Goal: Task Accomplishment & Management: Manage account settings

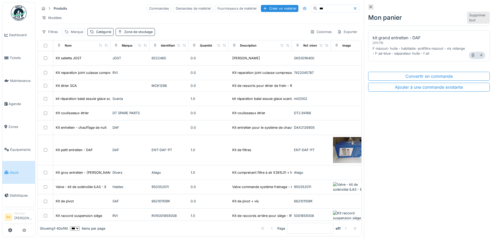
scroll to position [234, 0]
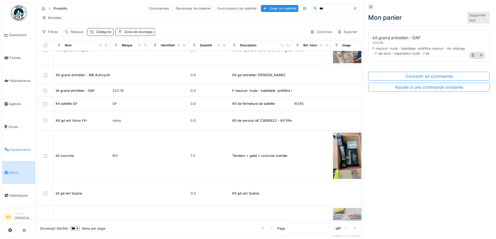
click at [15, 151] on link "Équipements" at bounding box center [18, 149] width 33 height 23
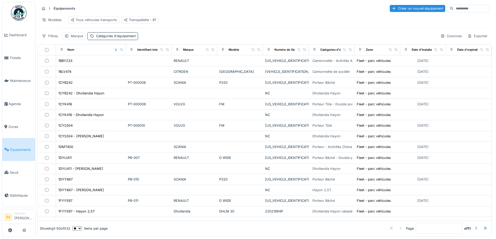
click at [453, 8] on input at bounding box center [471, 8] width 36 height 7
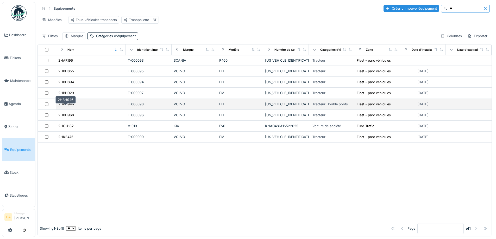
click at [64, 107] on div "2HBH946" at bounding box center [66, 104] width 16 height 5
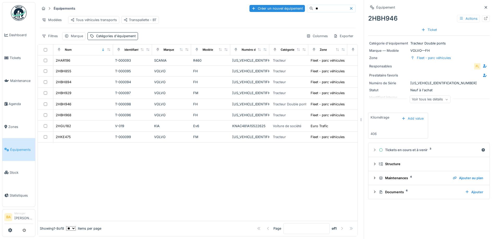
click at [313, 10] on input "**" at bounding box center [331, 8] width 36 height 7
type input "*"
type input "****"
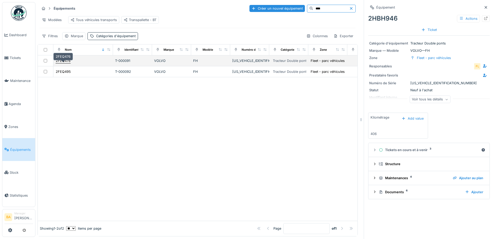
click at [65, 63] on div "2FEQ476" at bounding box center [63, 60] width 15 height 5
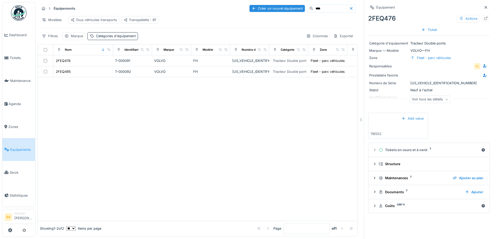
drag, startPoint x: 370, startPoint y: 195, endPoint x: 364, endPoint y: 190, distance: 7.4
drag, startPoint x: 364, startPoint y: 190, endPoint x: 368, endPoint y: 192, distance: 4.1
drag, startPoint x: 368, startPoint y: 192, endPoint x: 372, endPoint y: 193, distance: 4.3
drag, startPoint x: 372, startPoint y: 193, endPoint x: 392, endPoint y: 198, distance: 20.8
drag, startPoint x: 392, startPoint y: 198, endPoint x: 378, endPoint y: 190, distance: 16.2
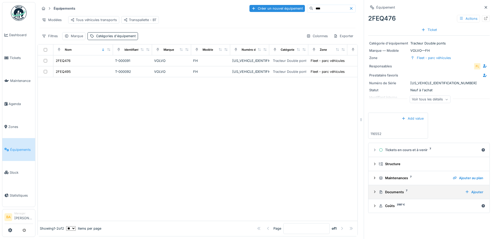
drag, startPoint x: 376, startPoint y: 191, endPoint x: 372, endPoint y: 192, distance: 4.1
drag, startPoint x: 372, startPoint y: 192, endPoint x: 306, endPoint y: 170, distance: 69.6
click at [306, 170] on div at bounding box center [198, 148] width 320 height 143
click at [374, 193] on icon at bounding box center [374, 192] width 1 height 2
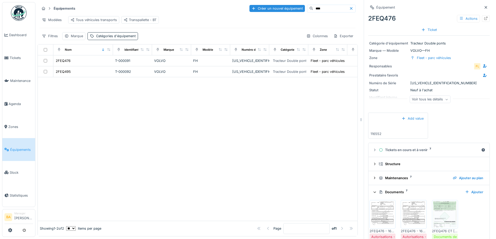
click at [384, 223] on img at bounding box center [382, 214] width 23 height 26
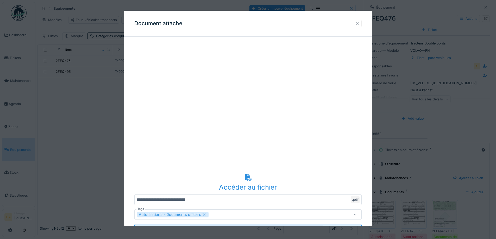
click at [357, 22] on div at bounding box center [357, 23] width 4 height 5
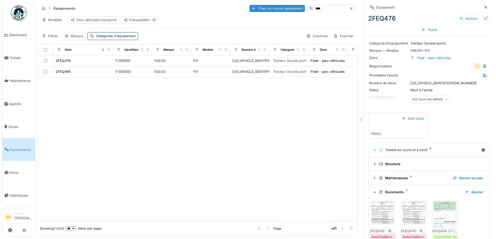
drag, startPoint x: 409, startPoint y: 220, endPoint x: 402, endPoint y: 215, distance: 9.3
click at [402, 215] on img at bounding box center [413, 214] width 23 height 26
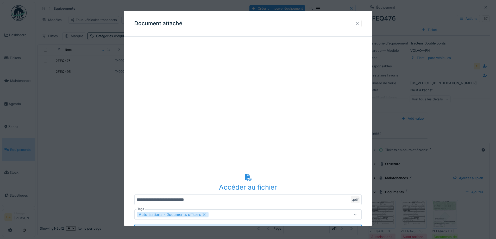
click at [358, 23] on div at bounding box center [357, 23] width 4 height 5
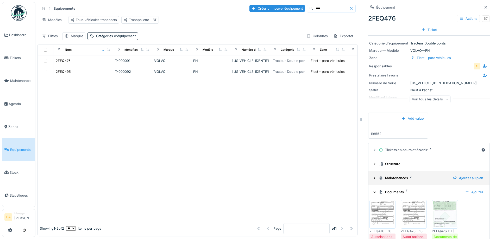
click at [372, 180] on icon at bounding box center [374, 177] width 4 height 3
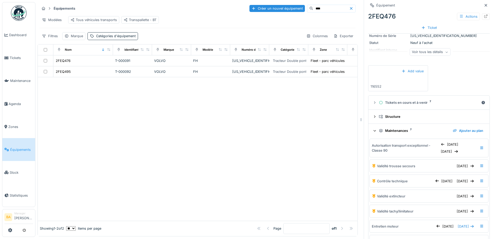
scroll to position [51, 0]
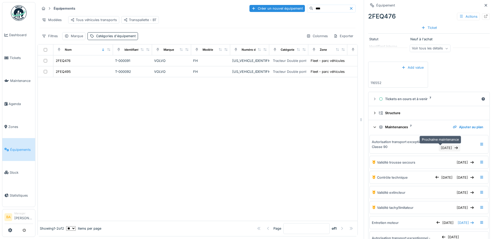
click at [439, 151] on div "13/05/2026" at bounding box center [450, 147] width 22 height 7
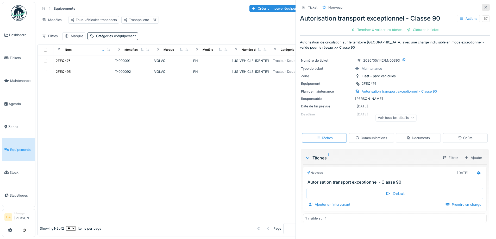
click at [484, 7] on icon at bounding box center [485, 7] width 3 height 3
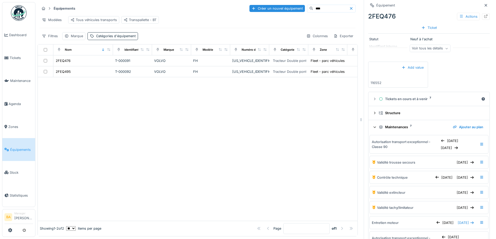
click at [21, 148] on span "Équipements" at bounding box center [21, 149] width 23 height 5
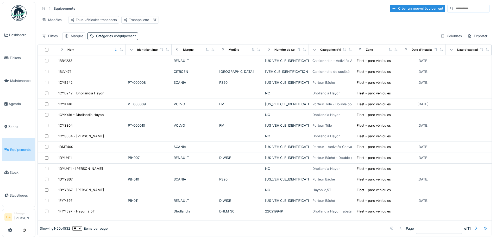
click at [453, 10] on input at bounding box center [471, 8] width 36 height 7
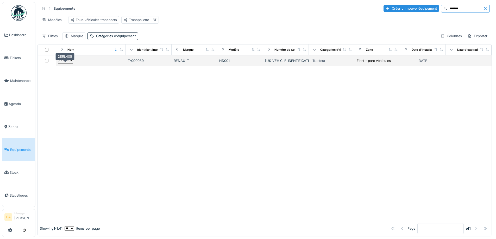
type input "*******"
click at [68, 63] on div "2ERL405" at bounding box center [65, 60] width 14 height 5
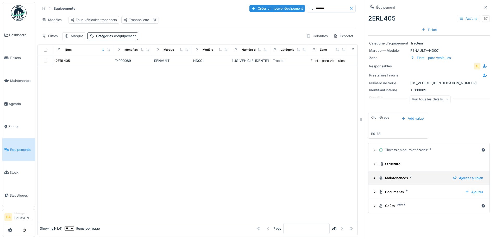
click at [374, 179] on icon at bounding box center [374, 178] width 1 height 2
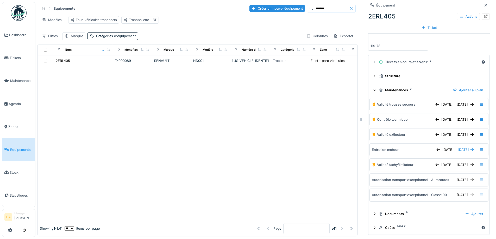
scroll to position [92, 0]
click at [372, 213] on icon at bounding box center [374, 213] width 4 height 3
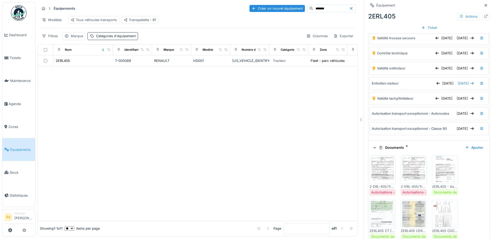
scroll to position [156, 0]
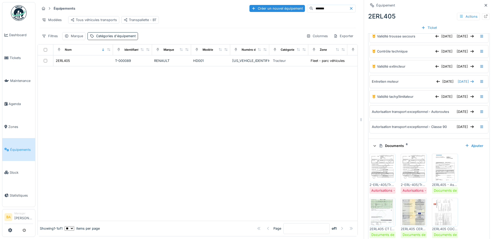
click at [377, 175] on img at bounding box center [382, 168] width 23 height 26
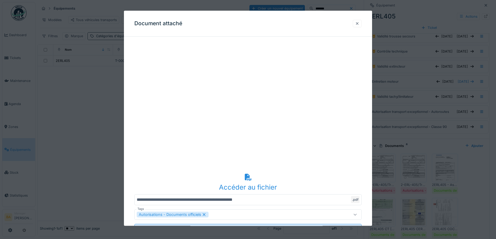
click at [358, 23] on div at bounding box center [357, 23] width 4 height 5
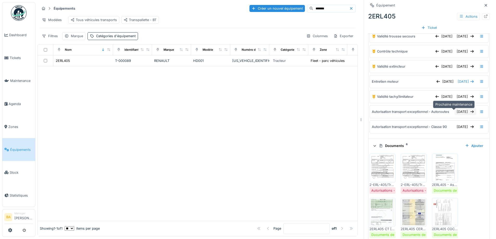
click at [459, 113] on div "04/09/2025" at bounding box center [465, 111] width 22 height 7
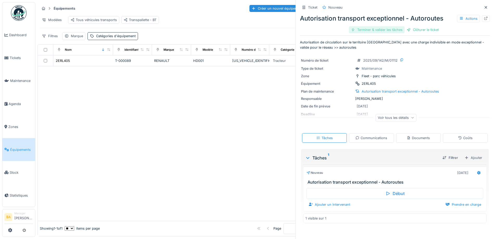
click at [353, 30] on div at bounding box center [353, 29] width 4 height 5
click at [384, 32] on div "Clôturer le ticket" at bounding box center [395, 29] width 36 height 7
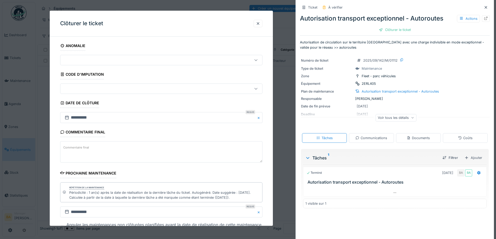
click at [207, 40] on div "**********" at bounding box center [161, 118] width 223 height 215
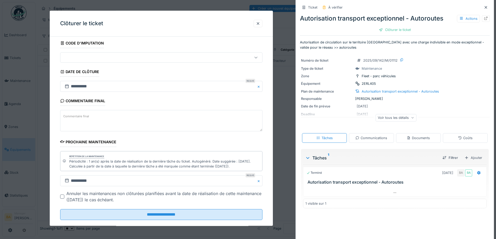
scroll to position [40, 0]
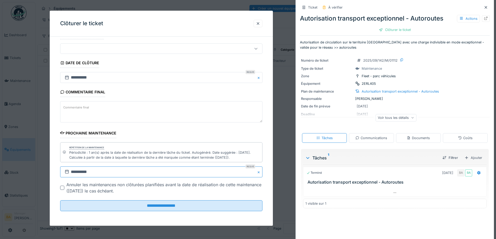
click at [72, 172] on input "**********" at bounding box center [161, 172] width 202 height 11
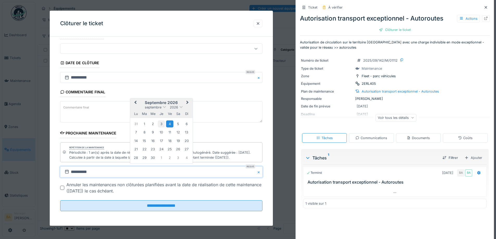
click at [162, 124] on div "3" at bounding box center [161, 124] width 7 height 7
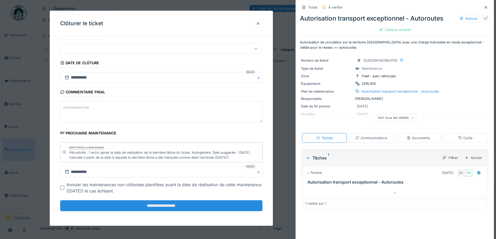
click at [156, 203] on input "**********" at bounding box center [161, 206] width 202 height 11
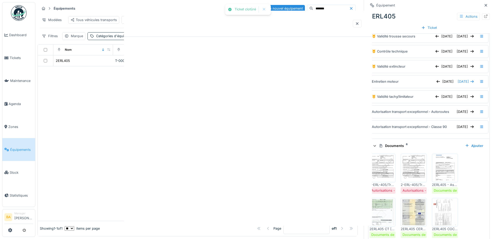
scroll to position [0, 0]
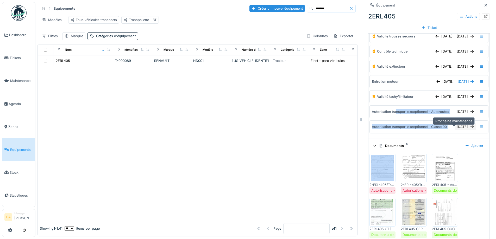
drag, startPoint x: 393, startPoint y: 109, endPoint x: 449, endPoint y: 130, distance: 59.9
click at [449, 130] on div "Validité trousse secours 01/01/2024 01/01/2027 Contrôle technique 30/12/2024 10…" at bounding box center [428, 82] width 119 height 110
click at [417, 178] on img at bounding box center [413, 168] width 23 height 26
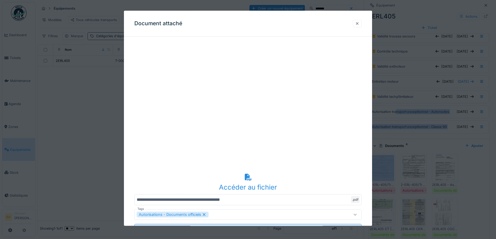
click at [358, 23] on div at bounding box center [357, 23] width 4 height 5
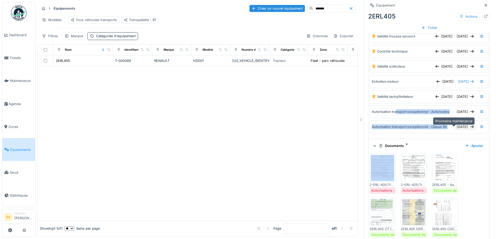
click at [454, 130] on div "[DATE]" at bounding box center [465, 126] width 22 height 7
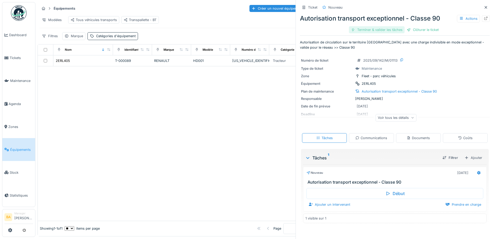
click at [372, 29] on div "Terminer & valider les tâches" at bounding box center [377, 29] width 56 height 7
click at [389, 29] on div "Clôturer le ticket" at bounding box center [395, 29] width 36 height 7
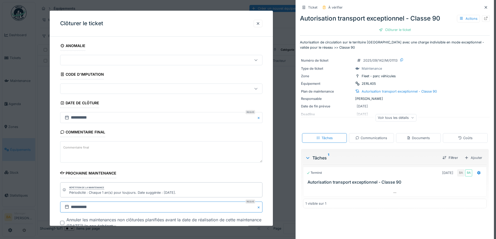
click at [82, 207] on input "**********" at bounding box center [161, 207] width 202 height 11
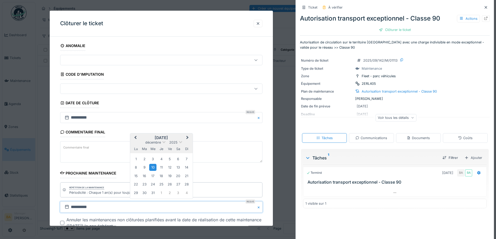
click at [179, 143] on div "décembre 2025" at bounding box center [161, 143] width 62 height 4
click at [181, 141] on span at bounding box center [180, 141] width 3 height 3
click at [164, 176] on div "2026" at bounding box center [161, 176] width 31 height 5
click at [134, 136] on button "Previous Month" at bounding box center [135, 138] width 8 height 8
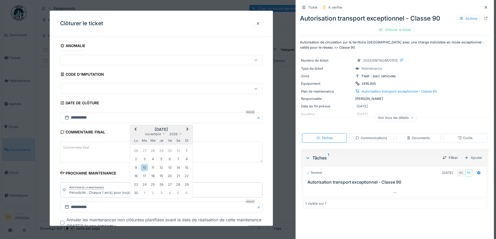
click at [135, 130] on span "Previous Month" at bounding box center [135, 129] width 0 height 6
click at [135, 137] on span "Previous Month" at bounding box center [135, 138] width 0 height 6
click at [159, 157] on div "3" at bounding box center [161, 159] width 7 height 7
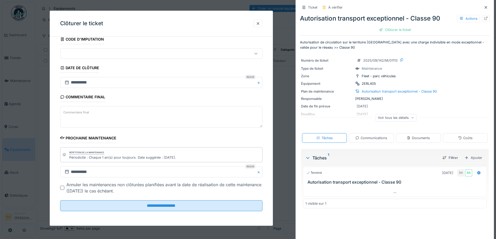
scroll to position [4, 0]
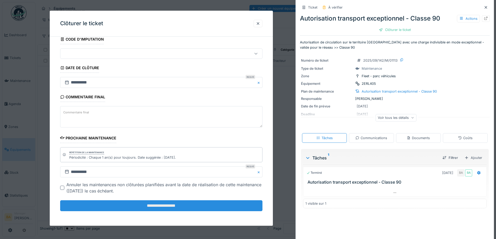
click at [145, 204] on input "**********" at bounding box center [161, 205] width 202 height 11
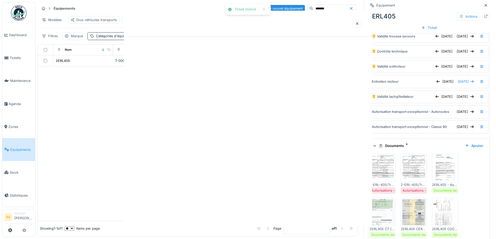
scroll to position [0, 0]
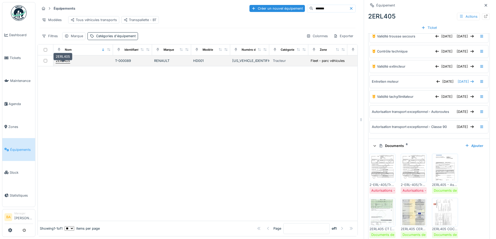
click at [62, 61] on div "2ERL405" at bounding box center [63, 60] width 14 height 5
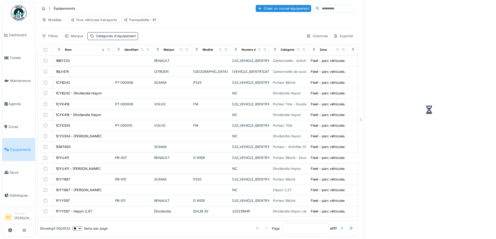
scroll to position [4, 0]
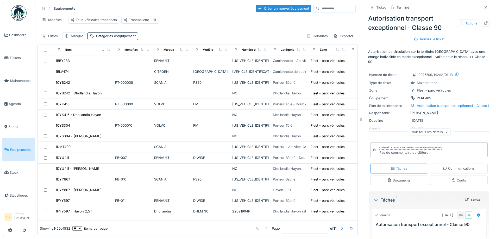
click at [319, 5] on input at bounding box center [337, 8] width 36 height 7
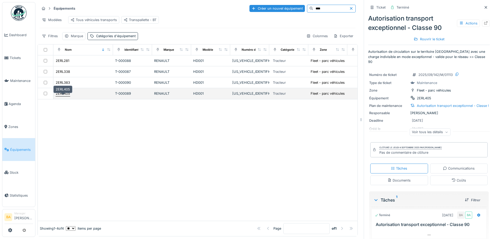
click at [64, 95] on div "2ERL405" at bounding box center [63, 93] width 14 height 5
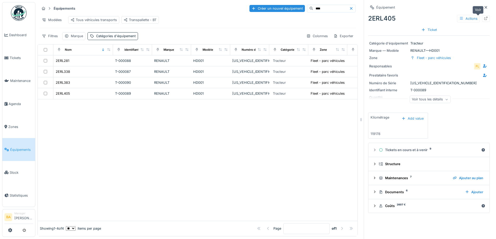
click at [484, 17] on icon at bounding box center [485, 18] width 3 height 3
drag, startPoint x: 305, startPoint y: 5, endPoint x: 281, endPoint y: 4, distance: 24.2
click at [281, 4] on div "Équipements Créer un nouvel équipement ****" at bounding box center [198, 8] width 316 height 9
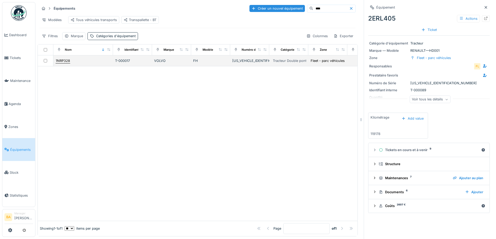
type input "****"
click at [68, 63] on div "1NRP328" at bounding box center [63, 60] width 14 height 5
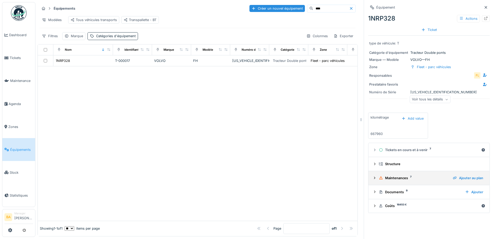
click at [373, 180] on div "Maintenances 7 Ajouter au plan" at bounding box center [428, 178] width 113 height 7
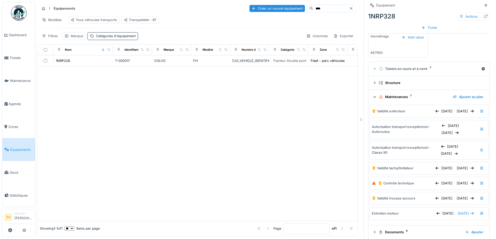
scroll to position [100, 0]
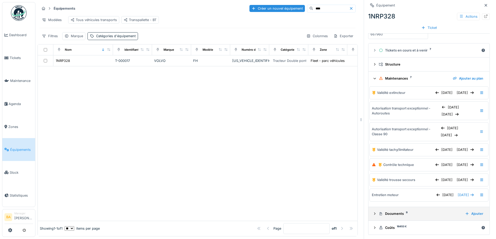
click at [372, 213] on icon at bounding box center [374, 213] width 4 height 3
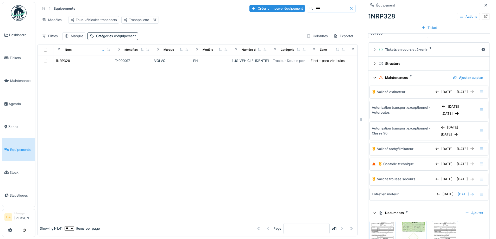
click at [377, 227] on img at bounding box center [382, 235] width 23 height 26
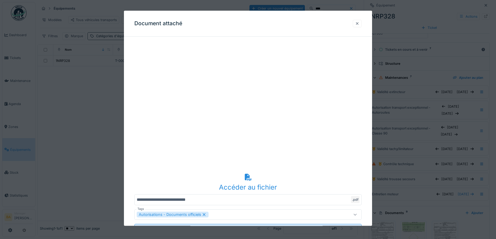
click at [359, 26] on div at bounding box center [357, 24] width 9 height 8
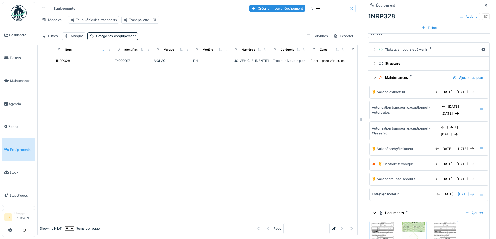
click at [436, 227] on img at bounding box center [444, 235] width 23 height 26
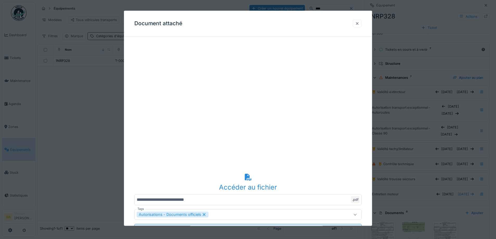
click at [358, 23] on div at bounding box center [357, 23] width 4 height 5
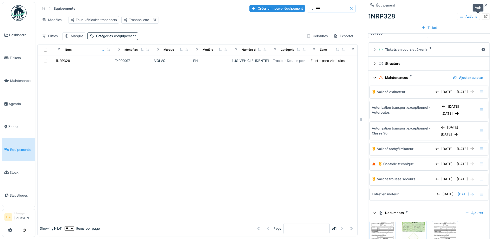
click at [484, 17] on icon at bounding box center [486, 16] width 4 height 3
click at [454, 167] on div "11/04/2024" at bounding box center [465, 164] width 22 height 7
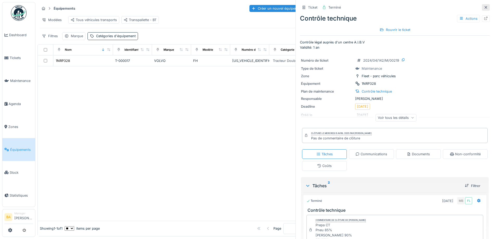
click at [484, 8] on icon at bounding box center [485, 7] width 3 height 3
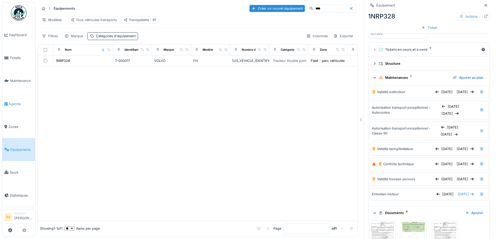
click at [14, 102] on span "Agenda" at bounding box center [21, 104] width 24 height 5
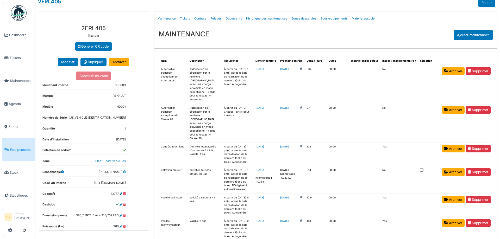
scroll to position [6, 0]
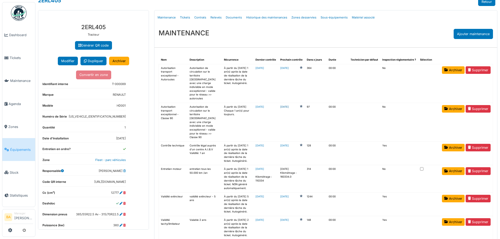
click at [289, 105] on link "[DATE]" at bounding box center [284, 107] width 9 height 4
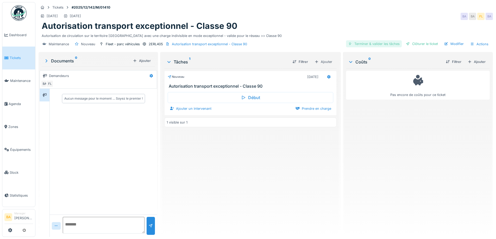
click at [363, 45] on div "Terminer & valider les tâches" at bounding box center [374, 43] width 56 height 7
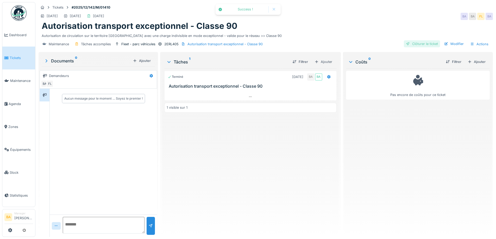
click at [406, 42] on div at bounding box center [408, 43] width 4 height 5
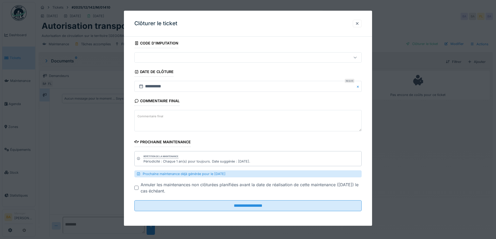
scroll to position [4, 0]
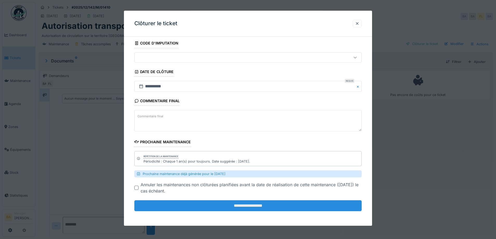
click at [212, 208] on input "**********" at bounding box center [247, 206] width 227 height 11
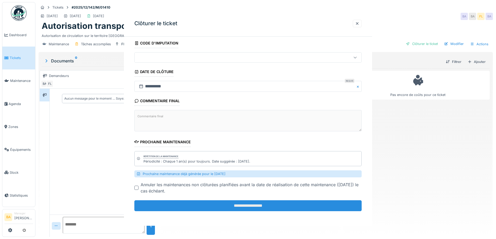
scroll to position [0, 0]
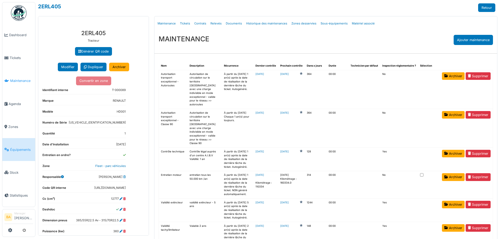
click at [17, 79] on span "Maintenance" at bounding box center [21, 80] width 23 height 5
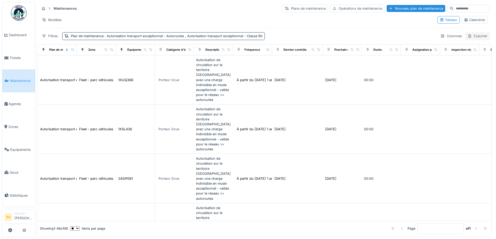
click at [469, 33] on div "Exporter" at bounding box center [477, 36] width 24 height 8
click at [472, 46] on div "Export Excel" at bounding box center [473, 48] width 29 height 8
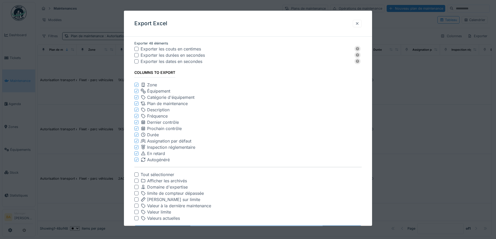
click at [361, 21] on div at bounding box center [357, 24] width 9 height 8
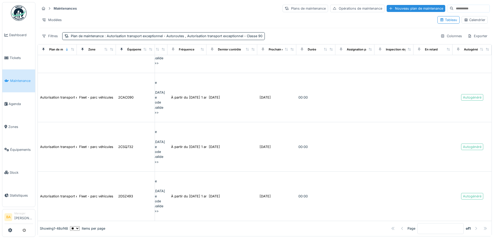
scroll to position [0, 77]
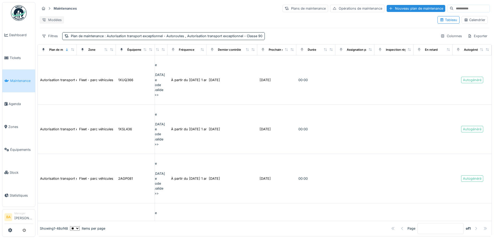
click at [57, 19] on div "Modèles" at bounding box center [52, 20] width 24 height 8
click at [119, 26] on div "Maintenances Plans de maintenance Opérations de maintenance Nouveau plan de mai…" at bounding box center [264, 22] width 454 height 40
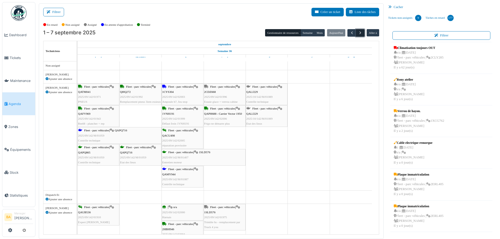
click at [358, 34] on span "button" at bounding box center [360, 33] width 4 height 4
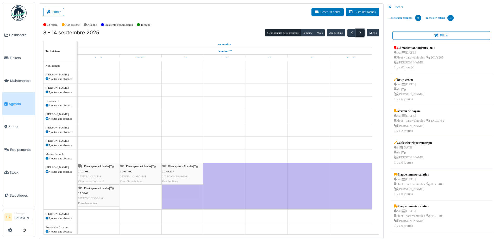
click at [358, 34] on span "button" at bounding box center [360, 33] width 4 height 4
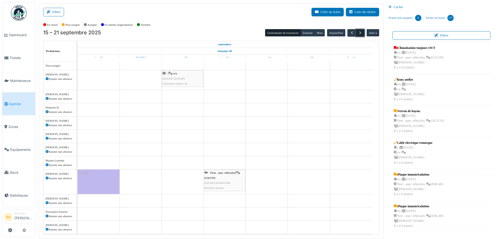
click at [358, 34] on span "button" at bounding box center [360, 33] width 4 height 4
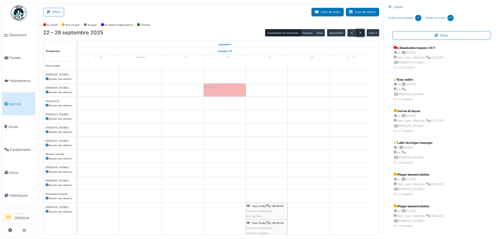
click at [358, 34] on span "button" at bounding box center [360, 33] width 4 height 4
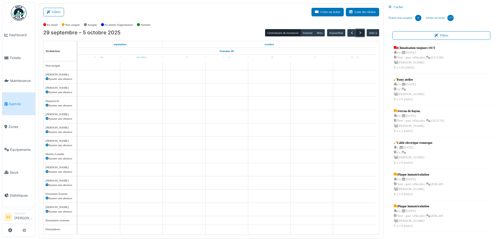
scroll to position [28, 0]
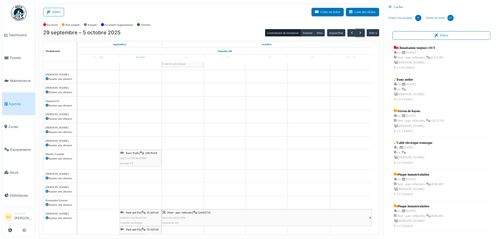
click at [179, 66] on div "Bureaux | Extincteur - N°2 Contrôle périodique" at bounding box center [182, 58] width 41 height 15
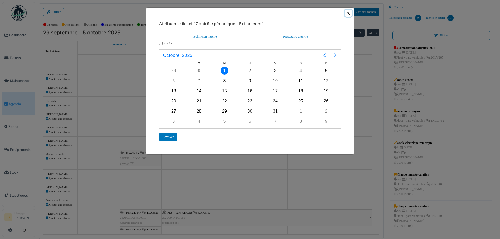
click at [349, 12] on button "Close" at bounding box center [348, 13] width 7 height 7
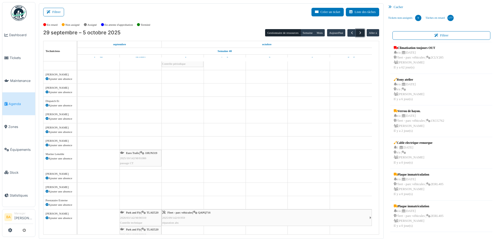
click at [358, 34] on span "button" at bounding box center [360, 33] width 4 height 4
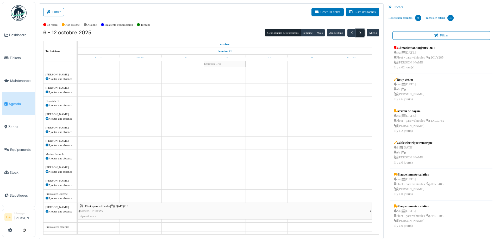
click at [358, 34] on span "button" at bounding box center [360, 33] width 4 height 4
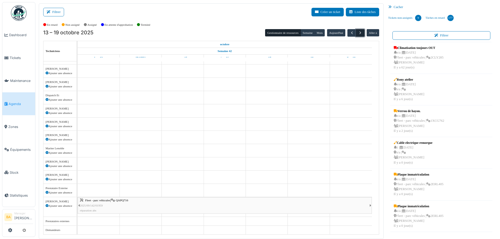
click at [358, 34] on span "button" at bounding box center [360, 33] width 4 height 4
click at [358, 31] on span "button" at bounding box center [360, 33] width 4 height 4
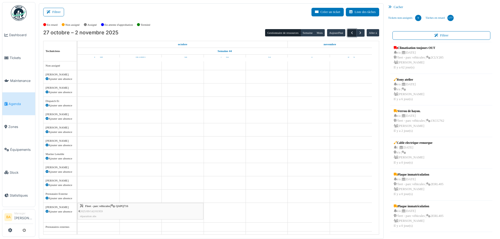
click at [350, 31] on span "button" at bounding box center [352, 33] width 4 height 4
click at [358, 32] on span "button" at bounding box center [360, 33] width 4 height 4
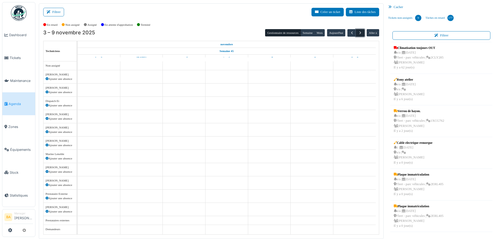
click at [359, 33] on button "button" at bounding box center [360, 33] width 9 height 8
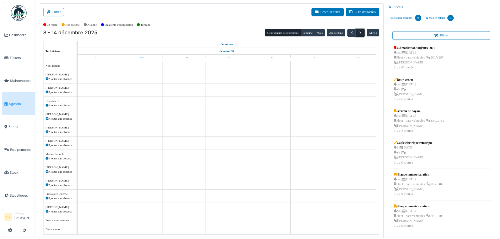
click at [359, 33] on button "button" at bounding box center [360, 33] width 9 height 8
click at [347, 32] on button "button" at bounding box center [351, 33] width 9 height 8
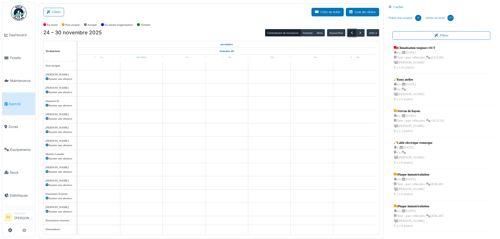
click at [347, 32] on button "button" at bounding box center [351, 33] width 9 height 8
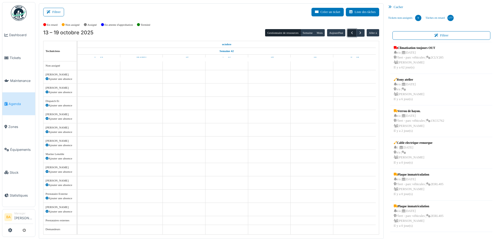
click at [347, 32] on button "button" at bounding box center [351, 33] width 9 height 8
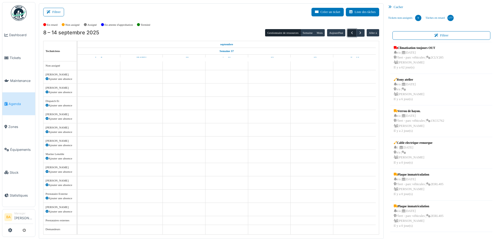
click at [347, 32] on button "button" at bounding box center [351, 33] width 9 height 8
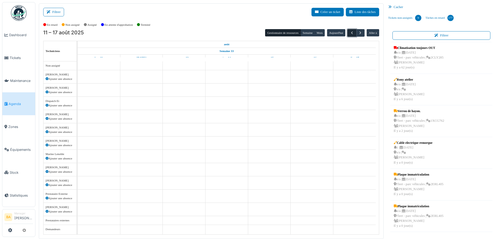
click at [347, 32] on button "button" at bounding box center [351, 33] width 9 height 8
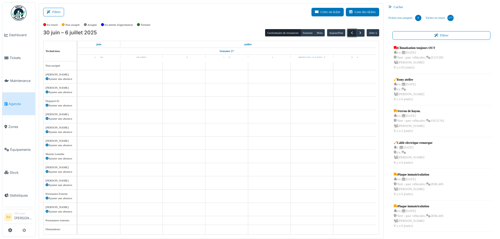
click at [347, 32] on button "button" at bounding box center [351, 33] width 9 height 8
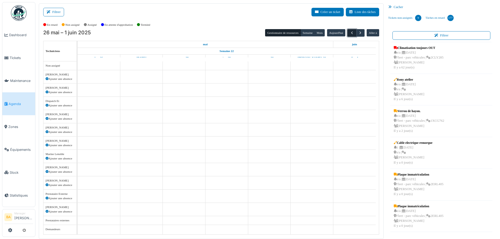
click at [347, 32] on button "button" at bounding box center [351, 33] width 9 height 8
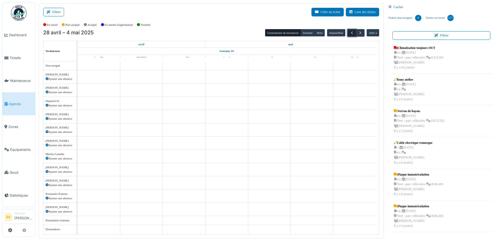
click at [347, 32] on button "button" at bounding box center [351, 33] width 9 height 8
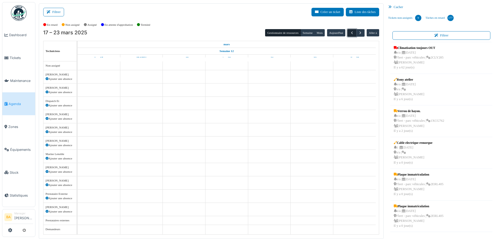
click at [347, 32] on button "button" at bounding box center [351, 33] width 9 height 8
click at [13, 79] on span "Maintenance" at bounding box center [21, 80] width 23 height 5
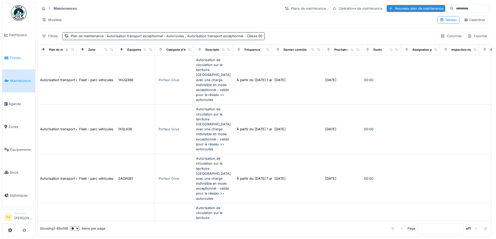
click at [17, 58] on span "Tickets" at bounding box center [21, 57] width 23 height 5
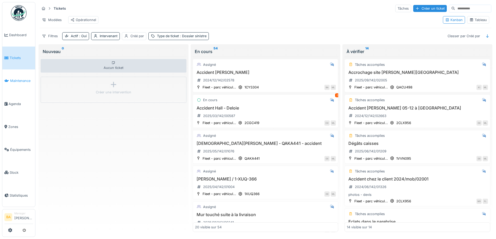
click at [17, 78] on span "Maintenance" at bounding box center [21, 80] width 23 height 5
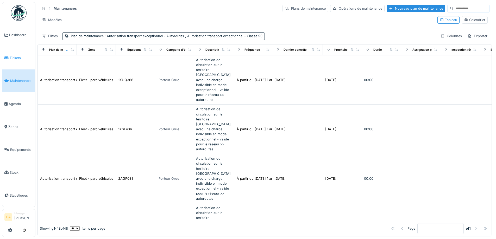
click at [12, 57] on span "Tickets" at bounding box center [21, 57] width 23 height 5
click at [19, 55] on span "Tickets" at bounding box center [21, 57] width 23 height 5
click at [15, 58] on span "Tickets" at bounding box center [21, 57] width 23 height 5
